Goal: Transaction & Acquisition: Purchase product/service

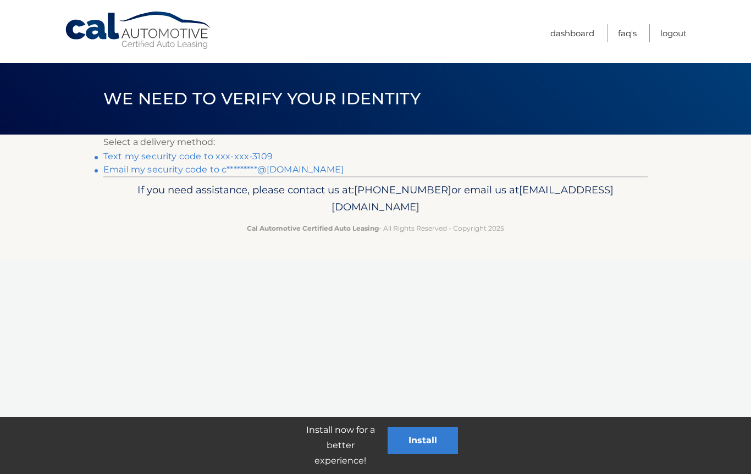
click at [258, 151] on link "Text my security code to xxx-xxx-3109" at bounding box center [187, 156] width 169 height 10
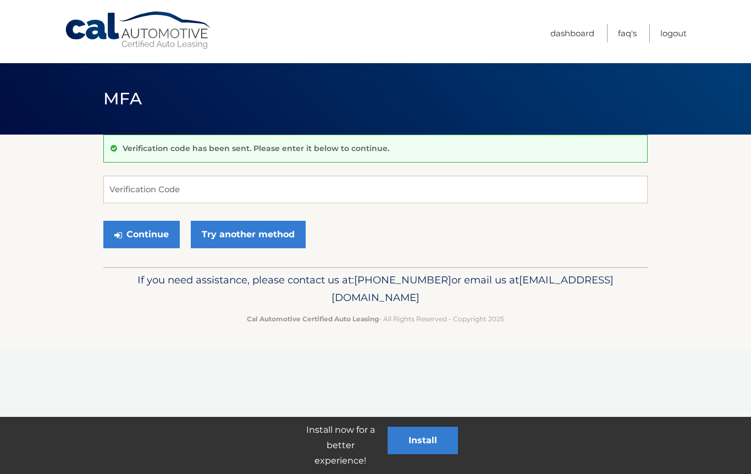
click at [195, 150] on p "Verification code has been sent. Please enter it below to continue." at bounding box center [256, 148] width 267 height 10
click at [270, 193] on input "Verification Code" at bounding box center [375, 189] width 544 height 27
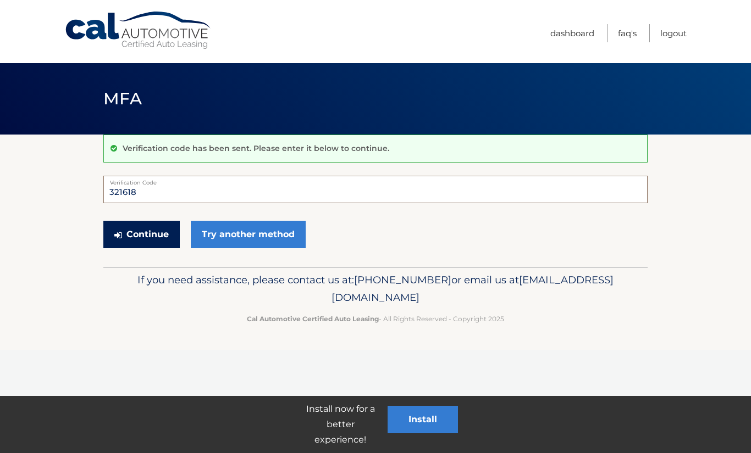
type input "321618"
click at [153, 235] on button "Continue" at bounding box center [141, 234] width 76 height 27
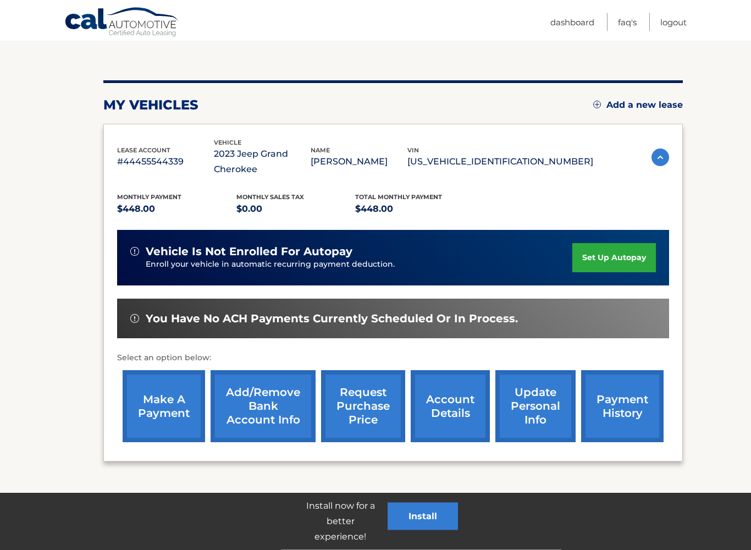
scroll to position [108, 0]
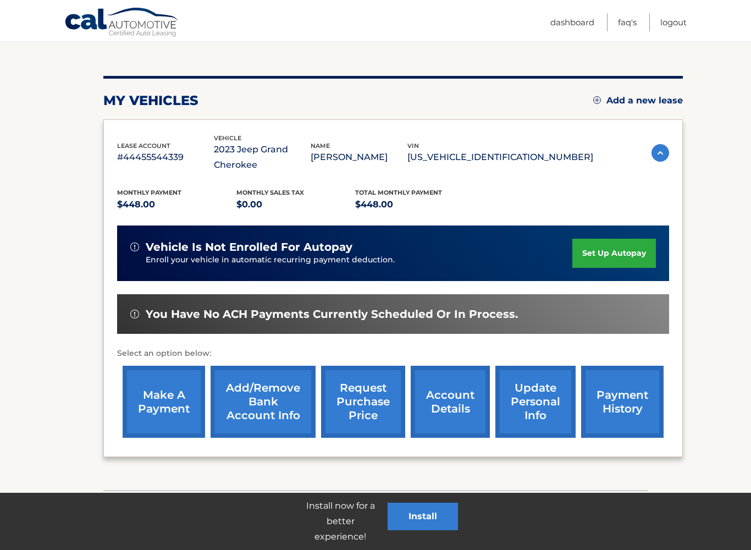
click at [164, 399] on link "make a payment" at bounding box center [164, 401] width 82 height 72
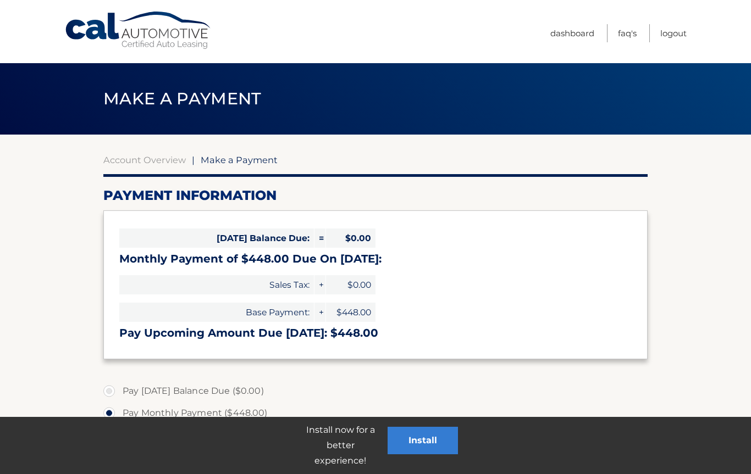
select select "NWMyMTQyYWItZWVkNi00ZTdhLWJkNzYtYjAwYWNlODU4MzQ0"
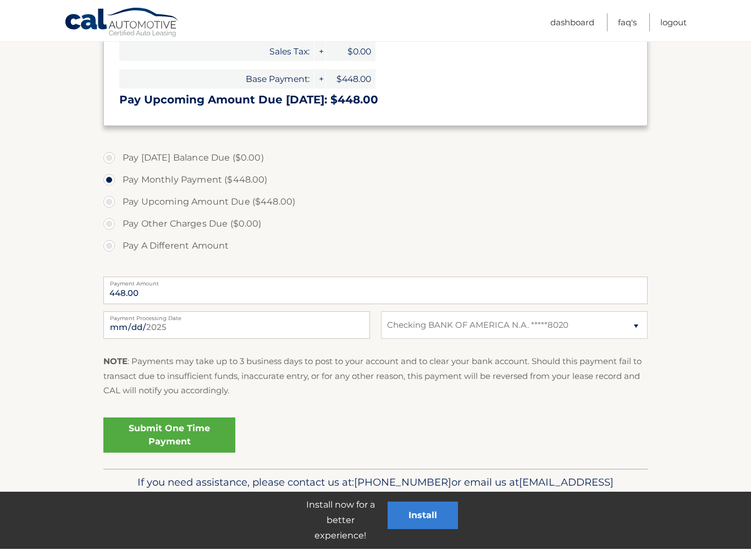
scroll to position [233, 0]
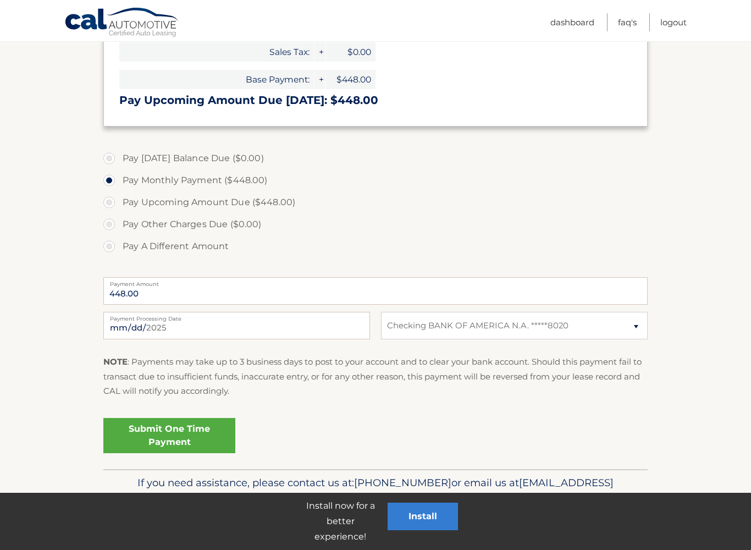
click at [195, 435] on link "Submit One Time Payment" at bounding box center [169, 435] width 132 height 35
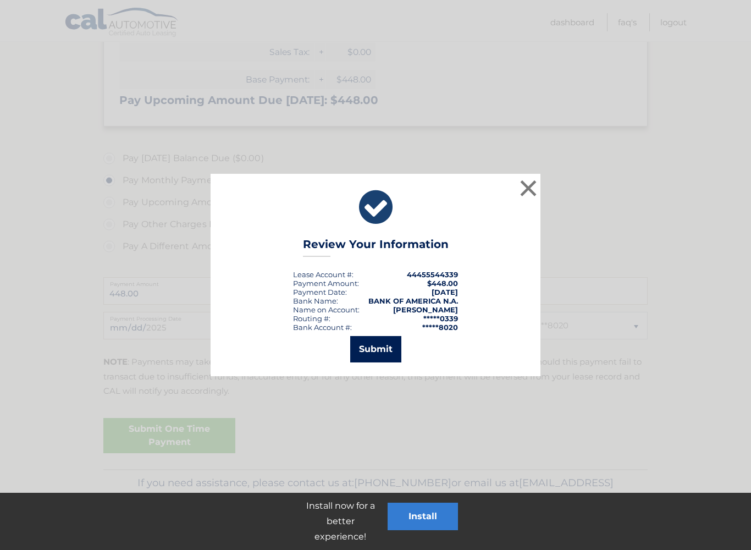
click at [384, 348] on button "Submit" at bounding box center [375, 349] width 51 height 26
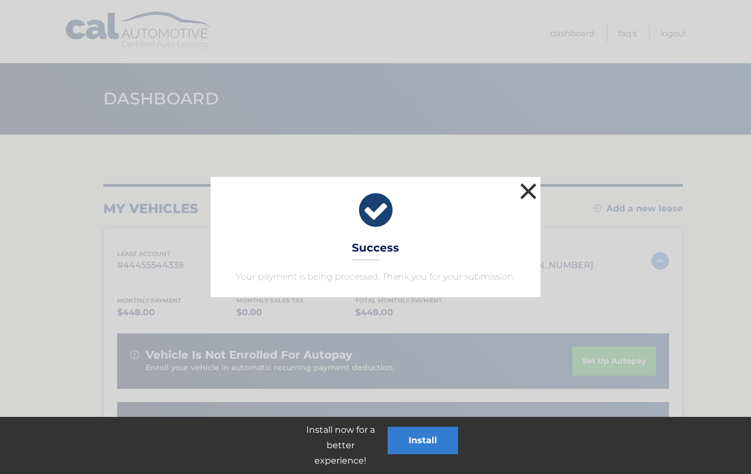
click at [530, 191] on button "×" at bounding box center [528, 191] width 22 height 22
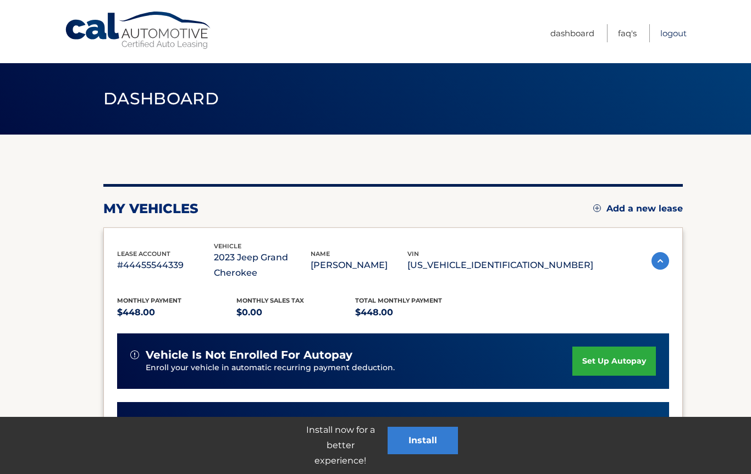
click at [675, 32] on link "Logout" at bounding box center [673, 33] width 26 height 18
